Goal: Information Seeking & Learning: Understand process/instructions

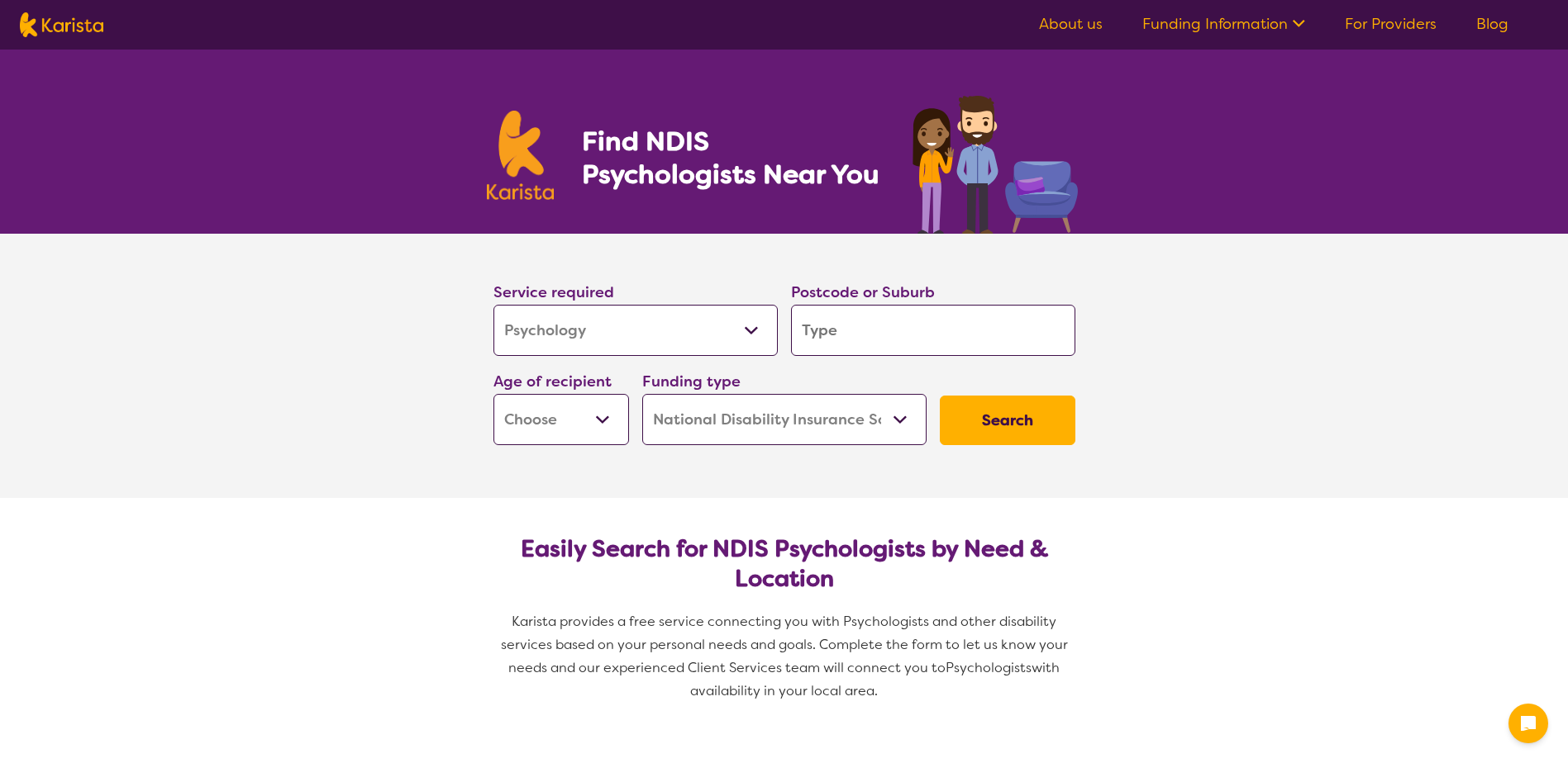
select select "Psychology"
select select "NDIS"
select select "Psychology"
select select "NDIS"
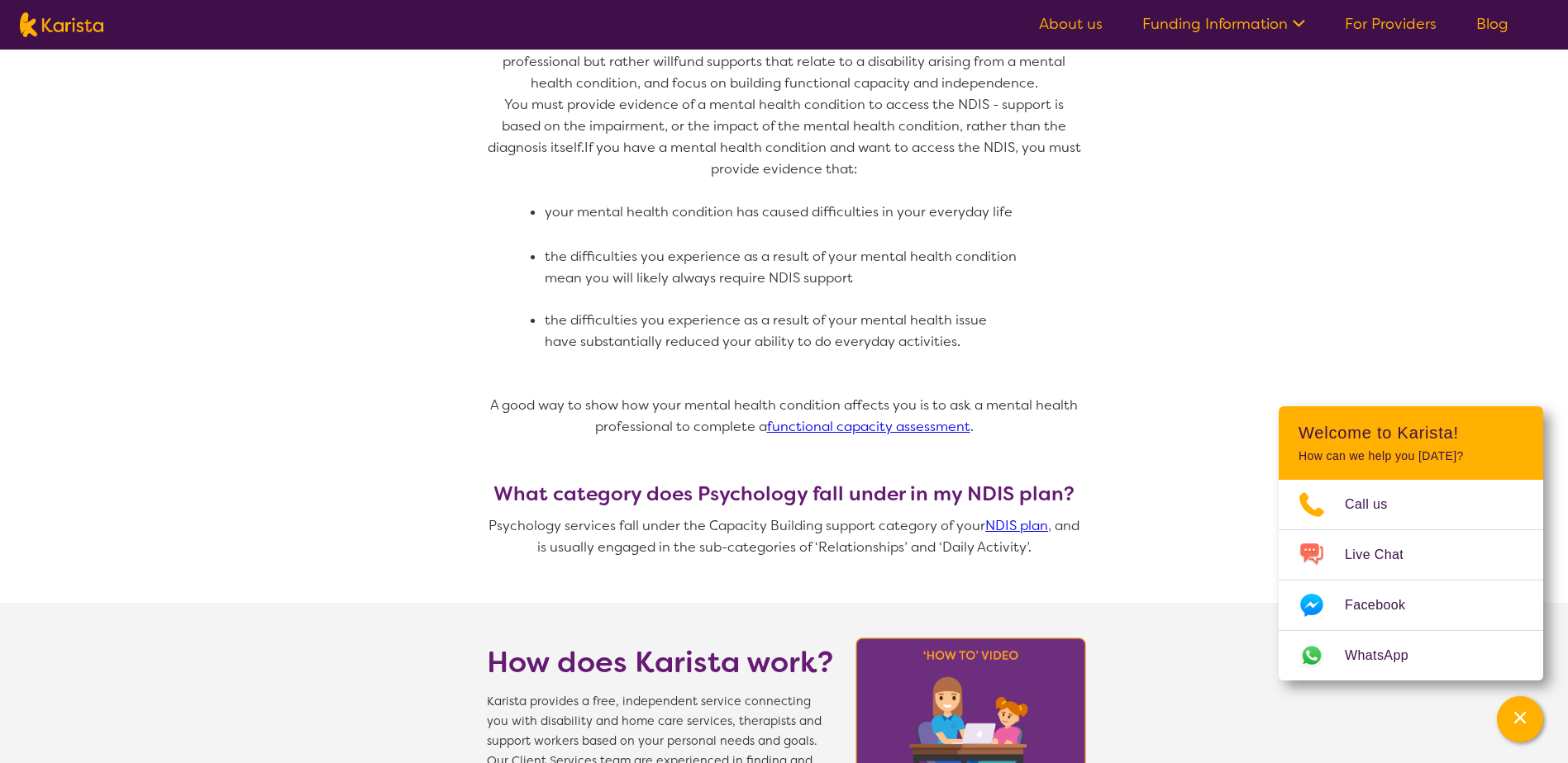
scroll to position [1156, 0]
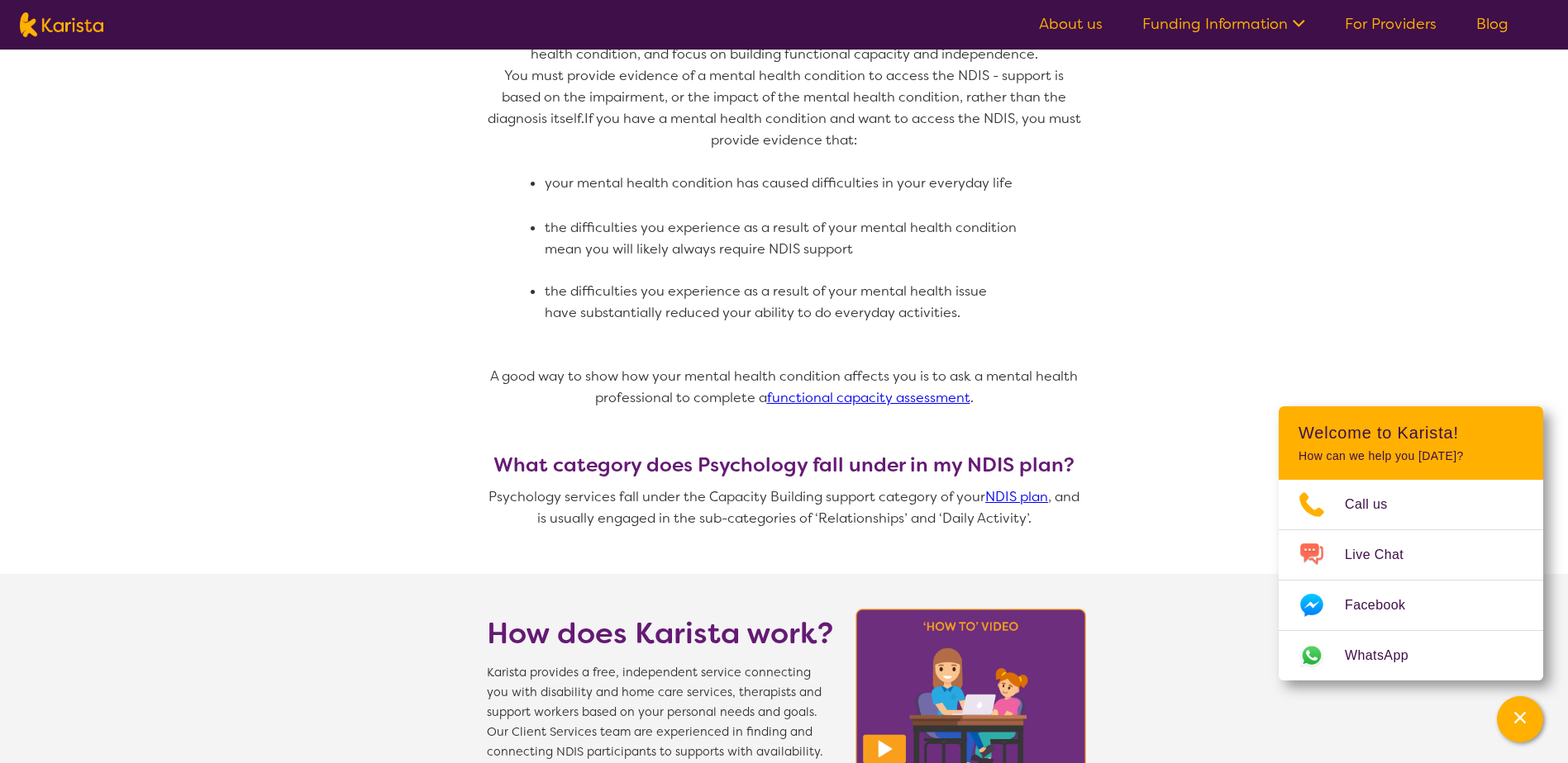
click at [1000, 488] on link "NDIS plan" at bounding box center [1017, 497] width 63 height 17
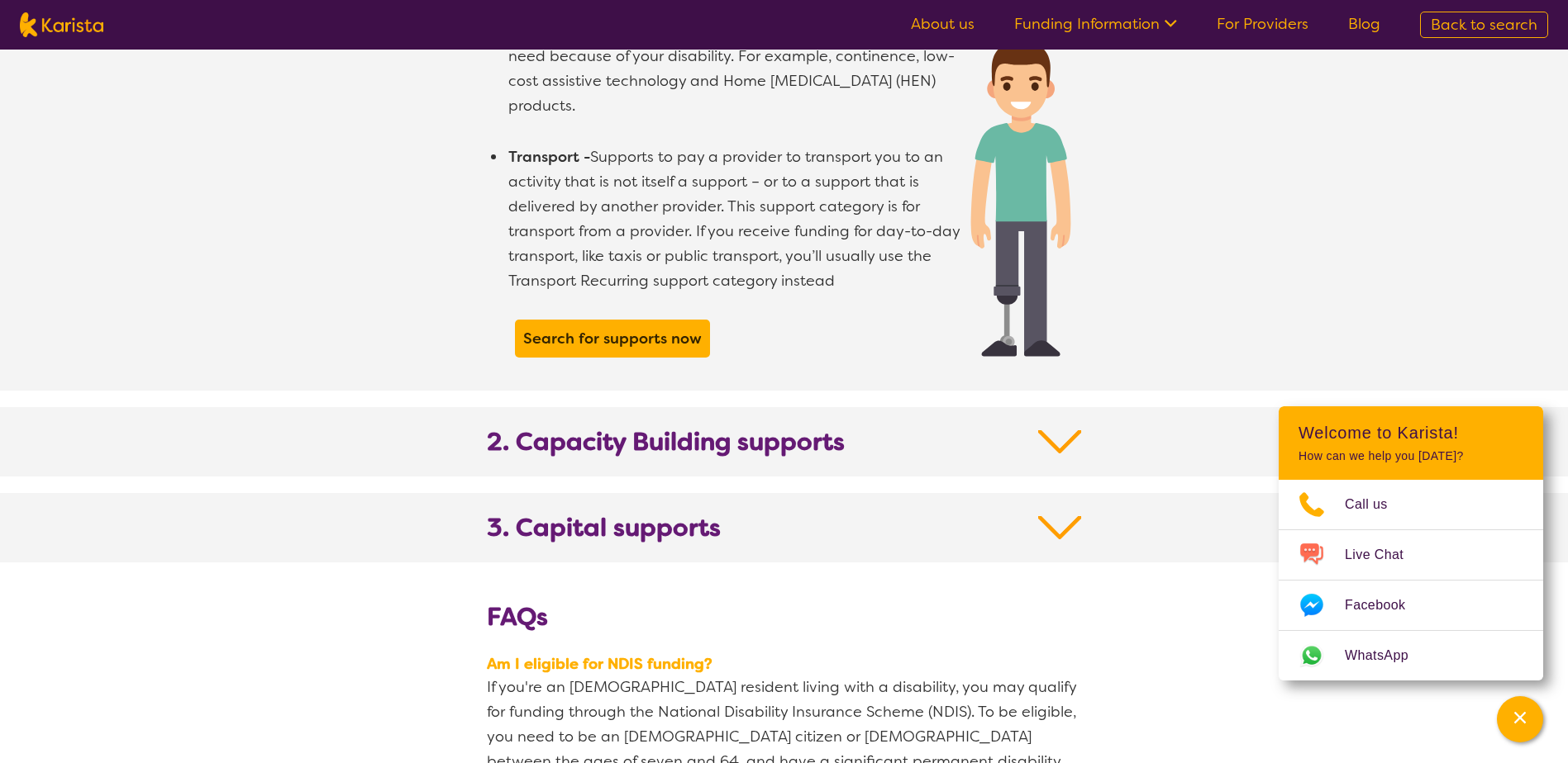
scroll to position [1487, 0]
click at [1057, 426] on img at bounding box center [1060, 440] width 44 height 30
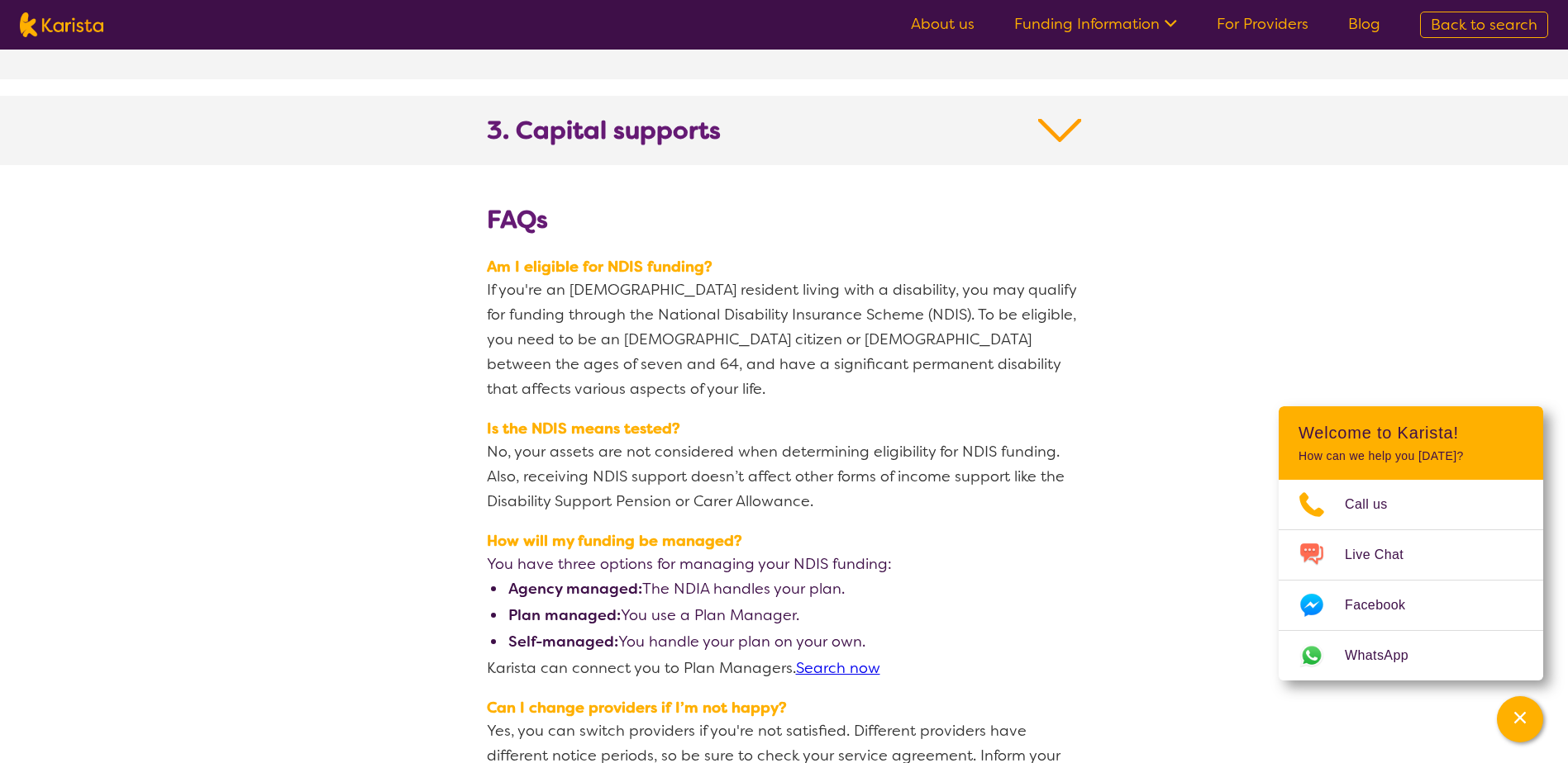
scroll to position [3057, 0]
